Goal: Information Seeking & Learning: Check status

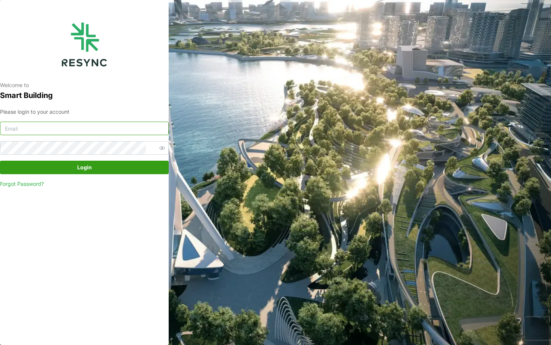
type input "[EMAIL_ADDRESS][DOMAIN_NAME]"
click at [50, 169] on span "Login" at bounding box center [84, 167] width 155 height 13
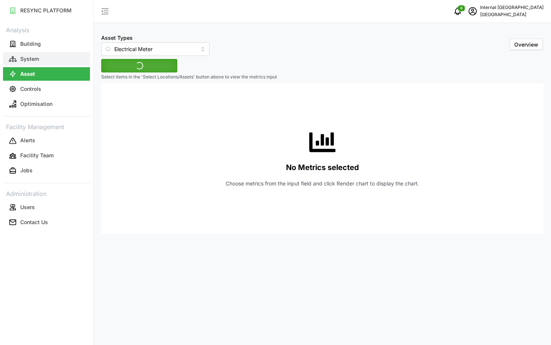
click at [31, 57] on p "System" at bounding box center [29, 59] width 19 height 8
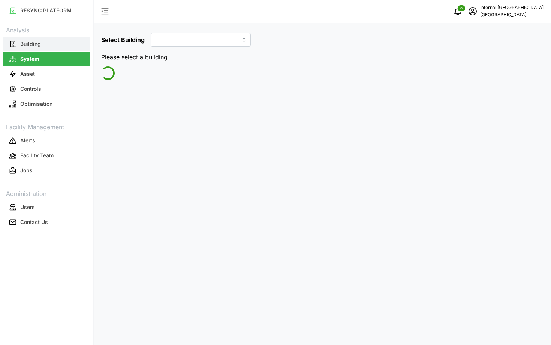
click at [36, 41] on p "Building" at bounding box center [30, 44] width 21 height 8
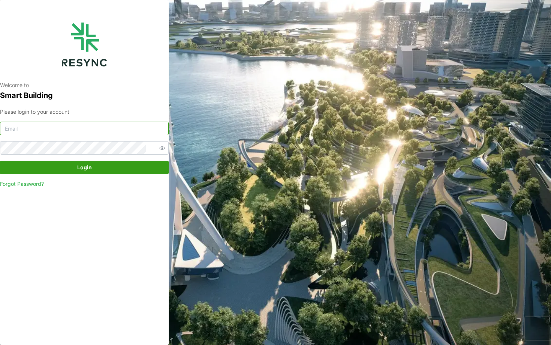
type input "[EMAIL_ADDRESS][DOMAIN_NAME]"
click at [110, 172] on span "Login" at bounding box center [84, 167] width 155 height 13
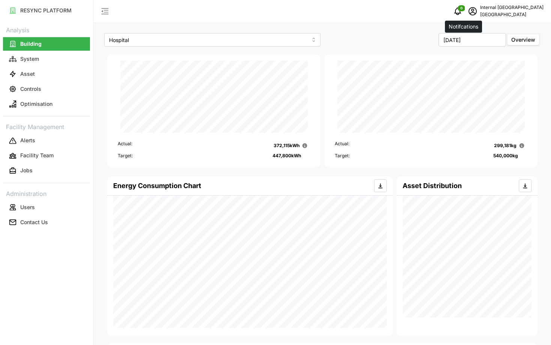
click at [474, 14] on icon "schedule" at bounding box center [473, 11] width 9 height 9
click at [478, 55] on icon "button" at bounding box center [478, 56] width 5 height 5
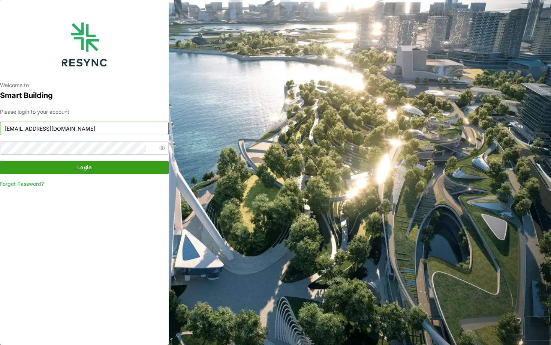
click at [50, 128] on input "[EMAIL_ADDRESS][DOMAIN_NAME]" at bounding box center [84, 129] width 169 height 14
type input "[EMAIL_ADDRESS][DOMAIN_NAME]"
click at [105, 171] on span "Login" at bounding box center [84, 167] width 155 height 13
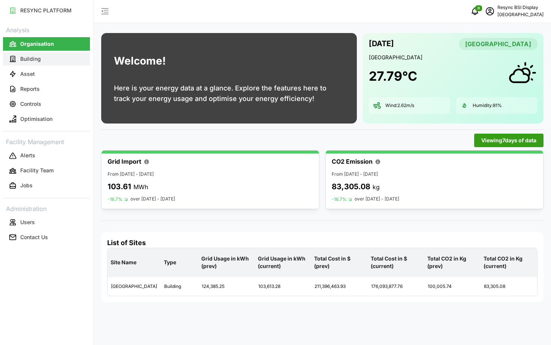
click at [38, 58] on p "Building" at bounding box center [30, 59] width 21 height 8
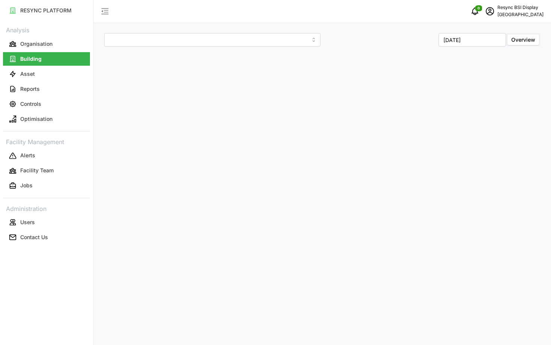
type input "National Hospital Surabaya"
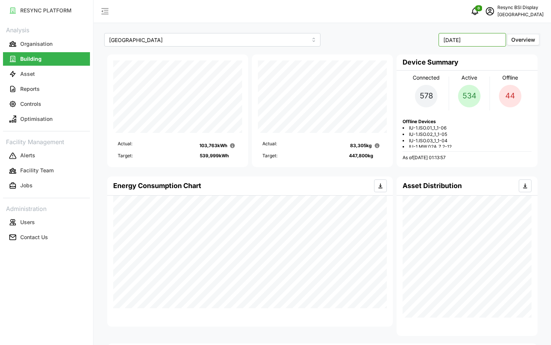
click at [476, 35] on input "October 2025" at bounding box center [473, 40] width 68 height 14
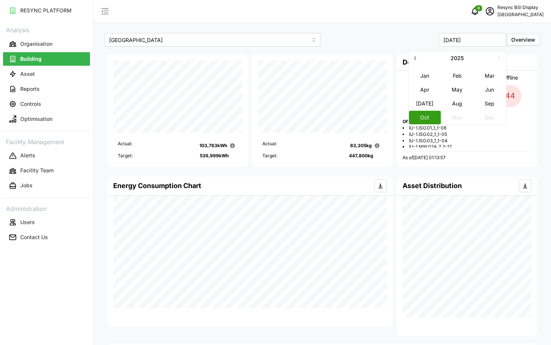
click at [415, 60] on icon "button" at bounding box center [416, 58] width 6 height 6
click at [416, 59] on icon "button" at bounding box center [416, 58] width 6 height 6
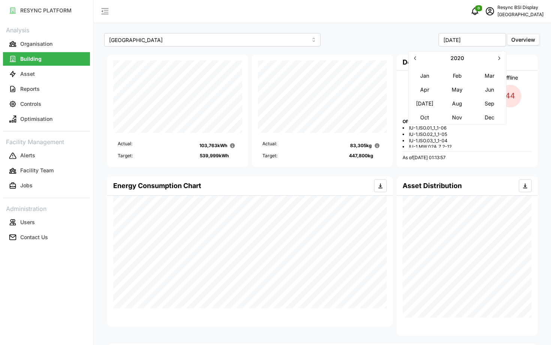
click at [500, 57] on icon "button" at bounding box center [500, 58] width 2 height 4
click at [433, 101] on button "Jul" at bounding box center [425, 103] width 32 height 14
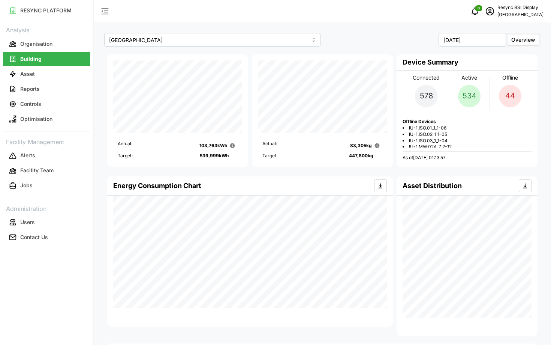
type input "July 2024"
click at [486, 14] on icon "schedule" at bounding box center [490, 11] width 9 height 9
click at [444, 128] on span "IU-1.ISO.01_1_1-06" at bounding box center [428, 128] width 38 height 6
click at [486, 11] on icon "schedule" at bounding box center [490, 11] width 9 height 9
click at [488, 51] on button "Logout" at bounding box center [507, 56] width 71 height 13
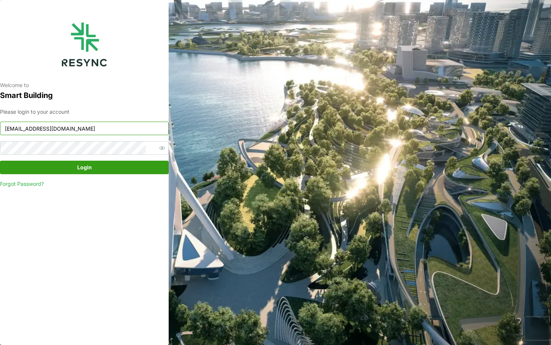
click at [87, 130] on input "[EMAIL_ADDRESS][DOMAIN_NAME]" at bounding box center [84, 129] width 169 height 14
type input "[EMAIL_ADDRESS][DOMAIN_NAME]"
click at [98, 162] on span "Login" at bounding box center [84, 167] width 155 height 13
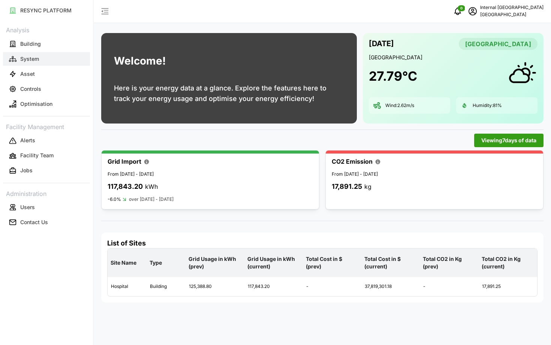
click at [39, 61] on button "System" at bounding box center [46, 59] width 87 height 14
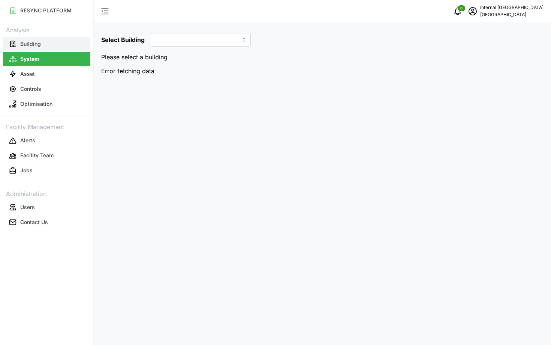
click at [33, 47] on p "Building" at bounding box center [30, 44] width 21 height 8
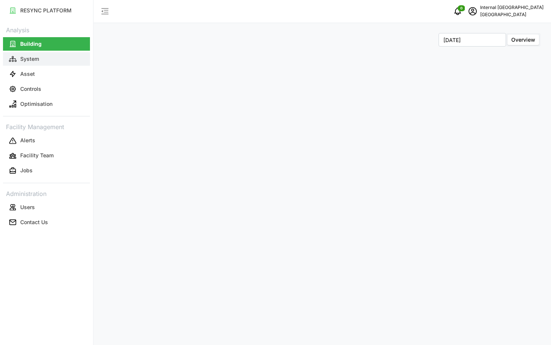
click at [45, 60] on button "System" at bounding box center [46, 59] width 87 height 14
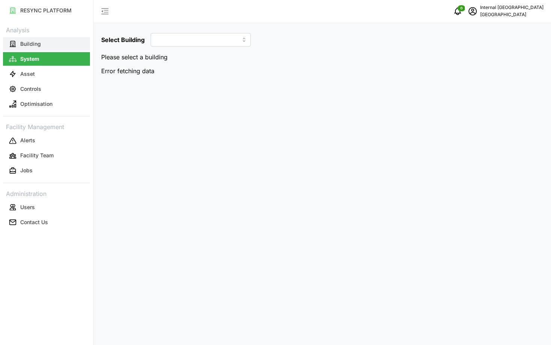
click at [48, 41] on button "Building" at bounding box center [46, 44] width 87 height 14
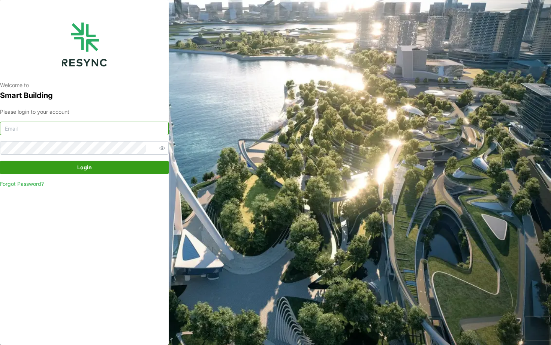
type input "[EMAIL_ADDRESS][DOMAIN_NAME]"
click at [98, 168] on span "Login" at bounding box center [84, 167] width 155 height 13
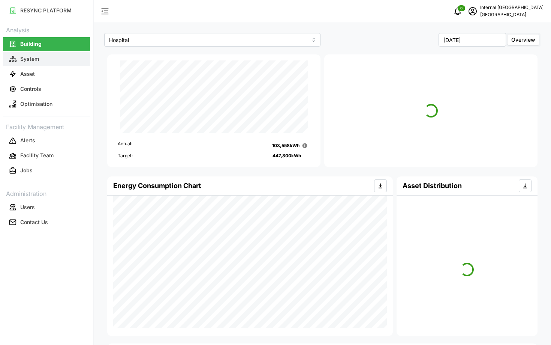
click at [42, 57] on button "System" at bounding box center [46, 59] width 87 height 14
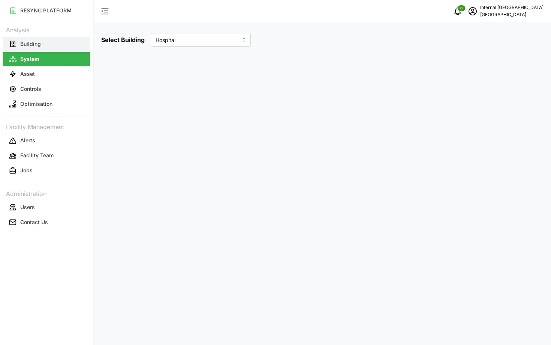
click at [42, 48] on button "Building" at bounding box center [46, 44] width 87 height 14
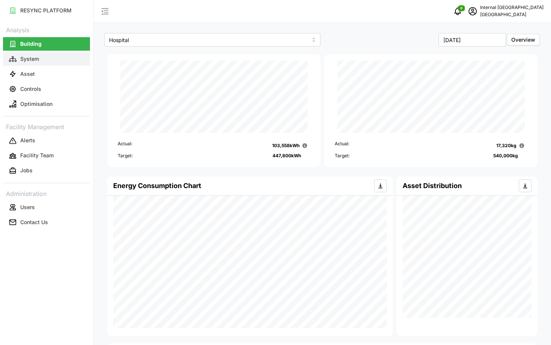
click at [45, 61] on button "System" at bounding box center [46, 59] width 87 height 14
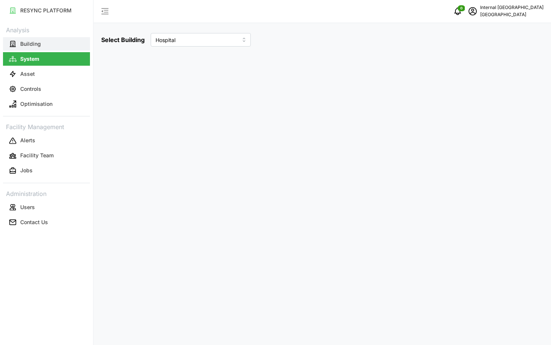
click at [54, 46] on button "Building" at bounding box center [46, 44] width 87 height 14
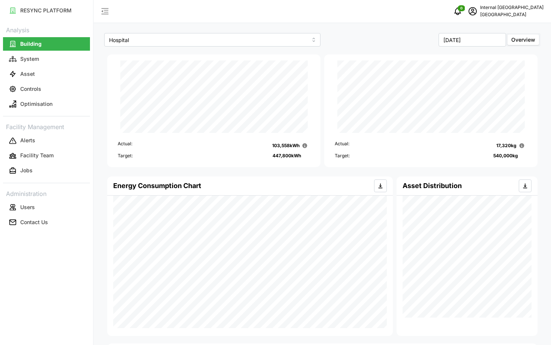
click at [240, 47] on div "Hospital" at bounding box center [212, 39] width 220 height 17
click at [471, 47] on div "[DATE] Overview" at bounding box center [433, 39] width 220 height 17
click at [462, 45] on input "[DATE]" at bounding box center [473, 40] width 68 height 14
click at [416, 58] on icon "button" at bounding box center [416, 58] width 6 height 6
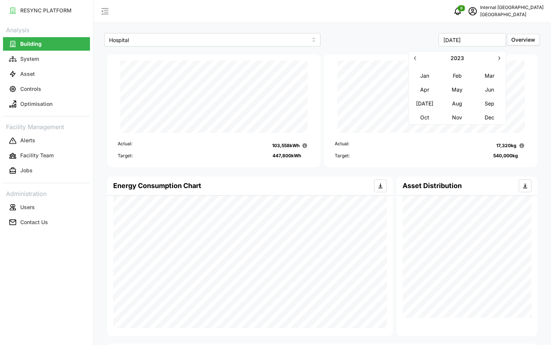
click at [500, 59] on icon "button" at bounding box center [499, 58] width 6 height 6
click at [460, 106] on button "Aug" at bounding box center [458, 103] width 32 height 14
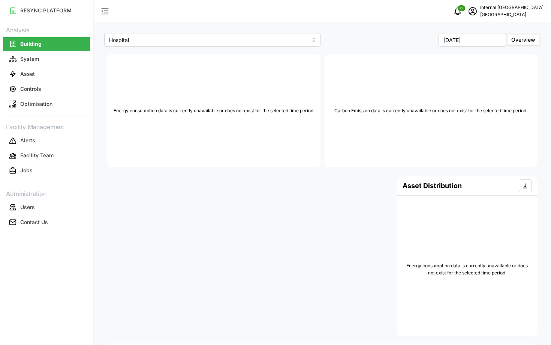
click at [511, 41] on label "Overview" at bounding box center [524, 40] width 32 height 11
click at [508, 35] on input "Overview" at bounding box center [508, 35] width 0 height 0
click at [481, 46] on input "[DATE]" at bounding box center [473, 40] width 68 height 14
click at [454, 91] on button "May" at bounding box center [458, 90] width 32 height 14
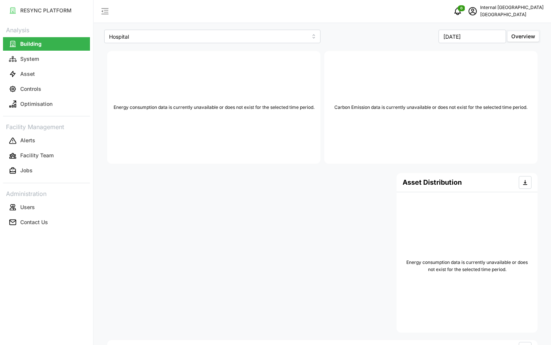
scroll to position [4, 0]
click at [464, 37] on input "[DATE]" at bounding box center [473, 36] width 68 height 14
click at [433, 85] on button "Apr" at bounding box center [425, 86] width 32 height 14
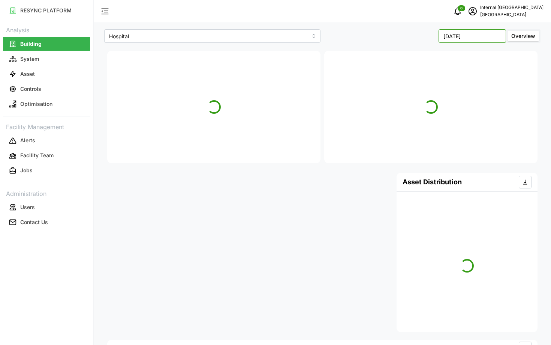
click at [477, 36] on input "[DATE]" at bounding box center [473, 36] width 68 height 14
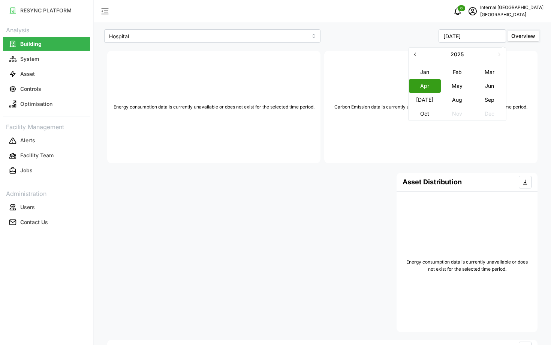
click at [419, 57] on button "button" at bounding box center [416, 55] width 14 height 14
click at [447, 86] on button "May" at bounding box center [458, 86] width 32 height 14
type input "[DATE]"
